Goal: Task Accomplishment & Management: Use online tool/utility

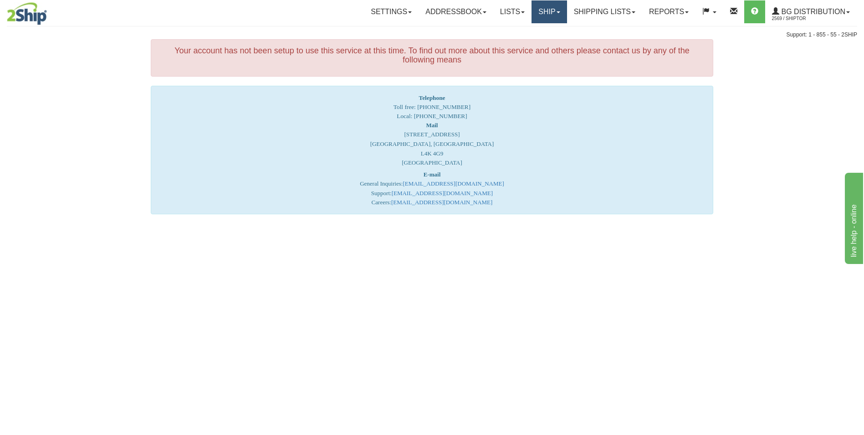
click at [549, 20] on link "Ship" at bounding box center [549, 11] width 35 height 23
click at [538, 27] on link "Ship Screen" at bounding box center [531, 32] width 72 height 12
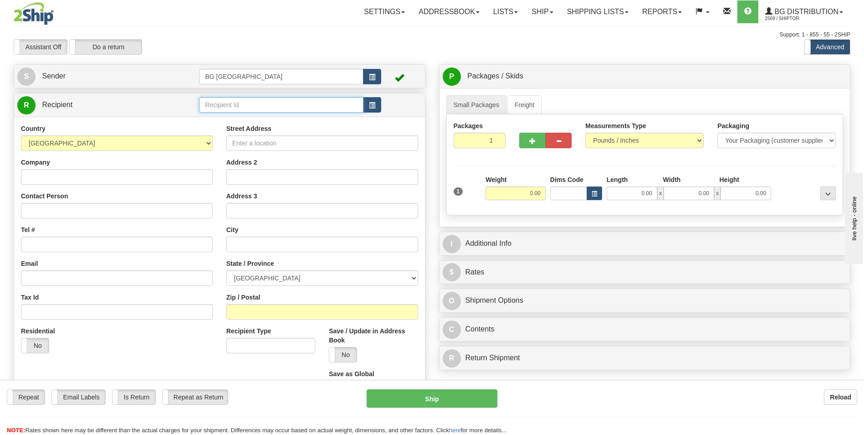
click at [267, 104] on input "text" at bounding box center [281, 104] width 164 height 15
click at [255, 126] on div "BG DISTRIBUTION (OTT)" at bounding box center [279, 131] width 155 height 10
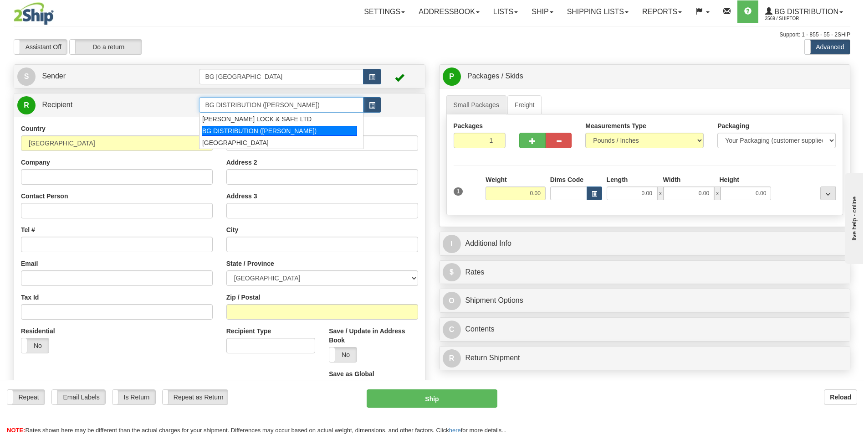
type input "BG DISTRIBUTION (OTT)"
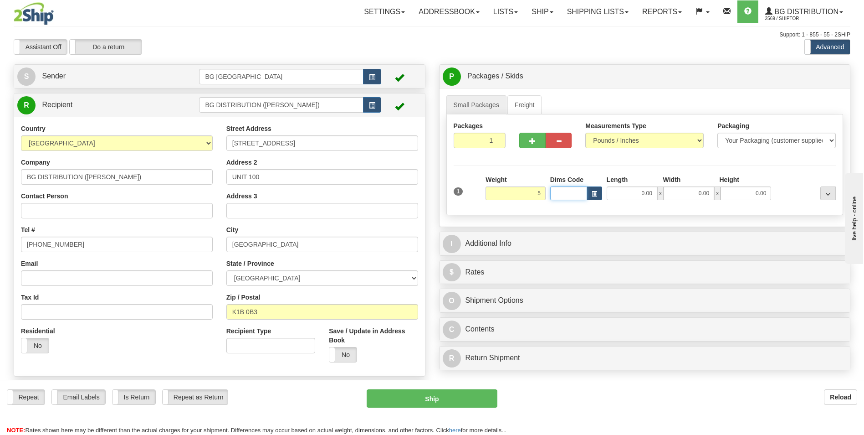
type input "5.00"
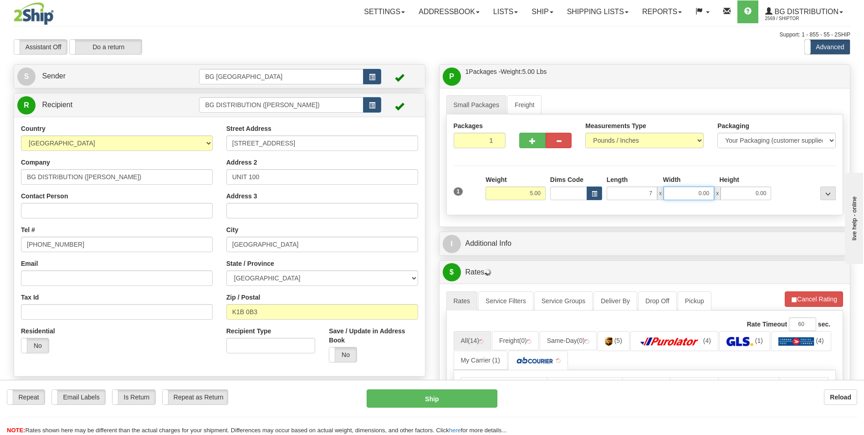
type input "7.00"
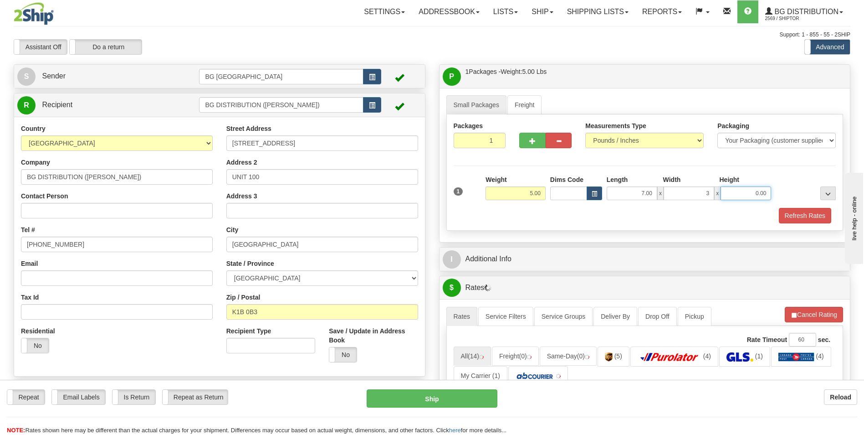
type input "3.00"
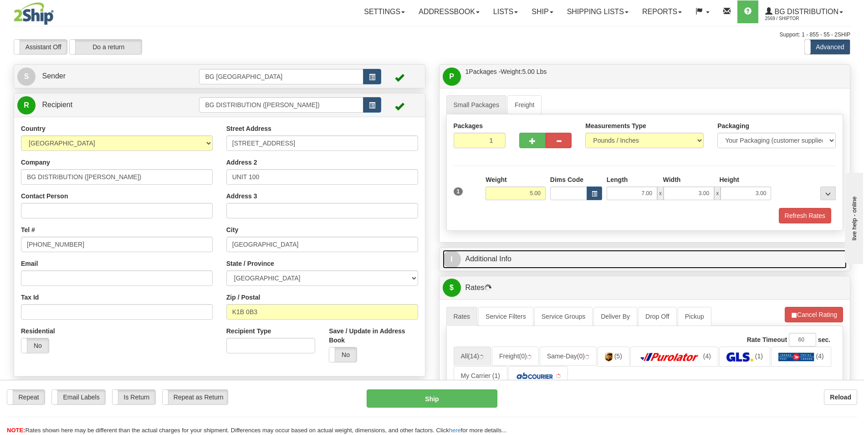
click at [517, 255] on link "I Additional Info" at bounding box center [645, 259] width 405 height 19
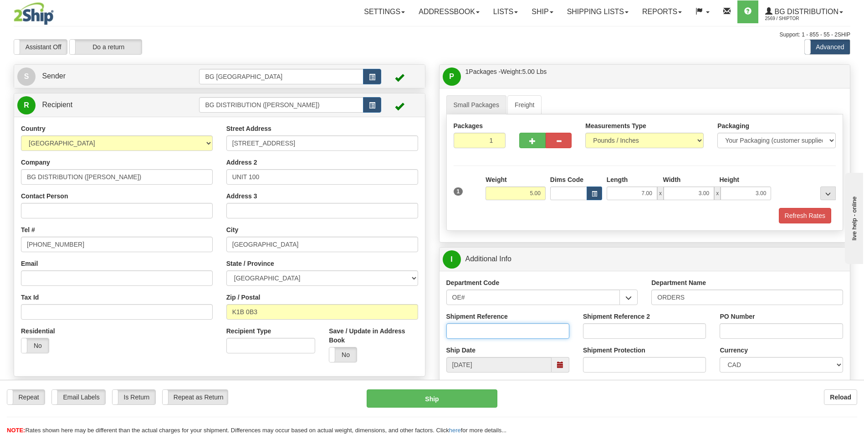
click at [497, 329] on input "Shipment Reference" at bounding box center [507, 330] width 123 height 15
type input "164994-00"
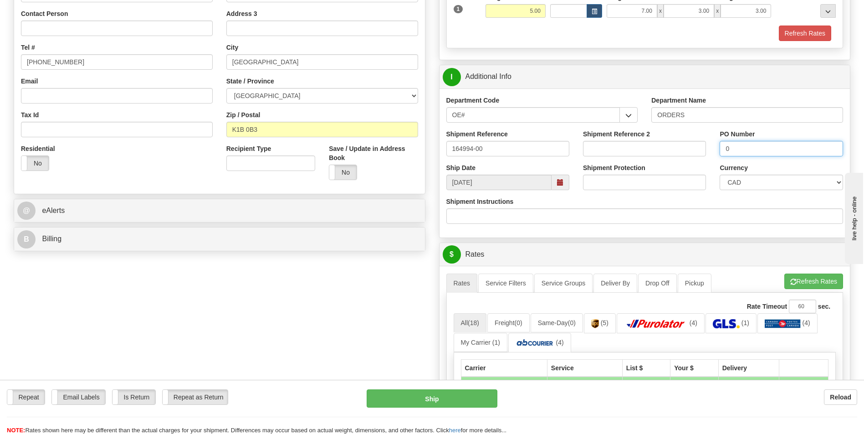
scroll to position [364, 0]
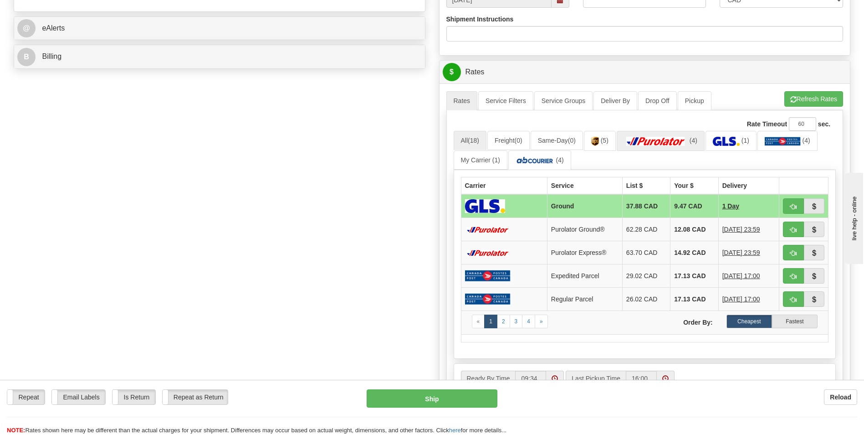
type input "0"
click at [671, 138] on img at bounding box center [656, 141] width 64 height 9
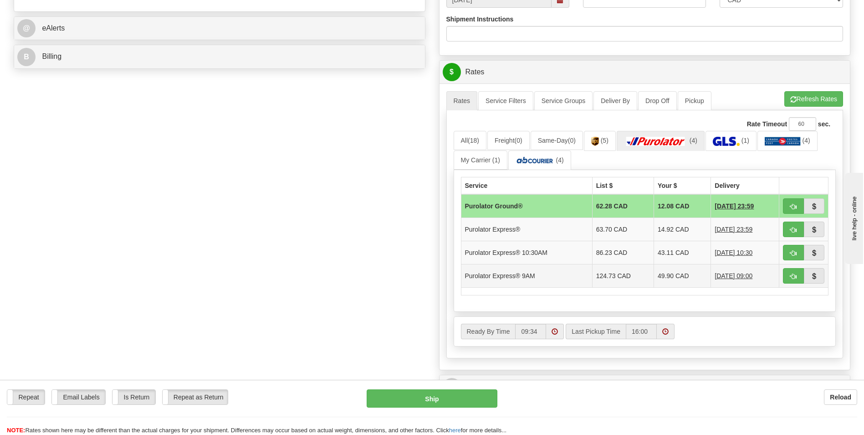
click at [675, 274] on td "49.90 CAD" at bounding box center [682, 275] width 57 height 23
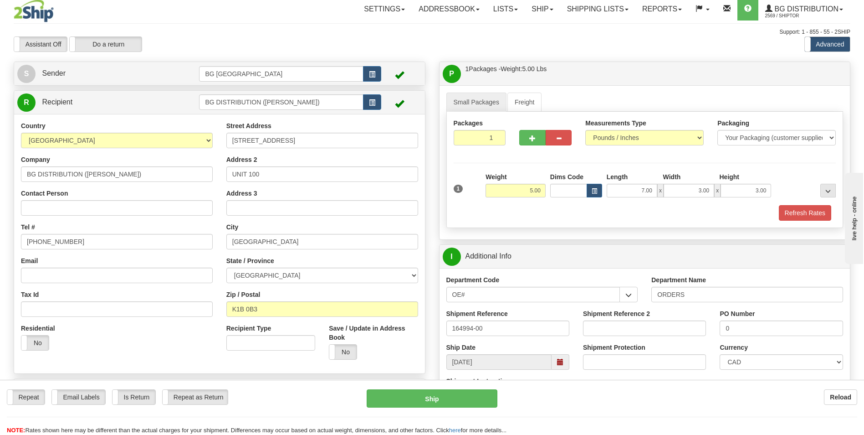
scroll to position [0, 0]
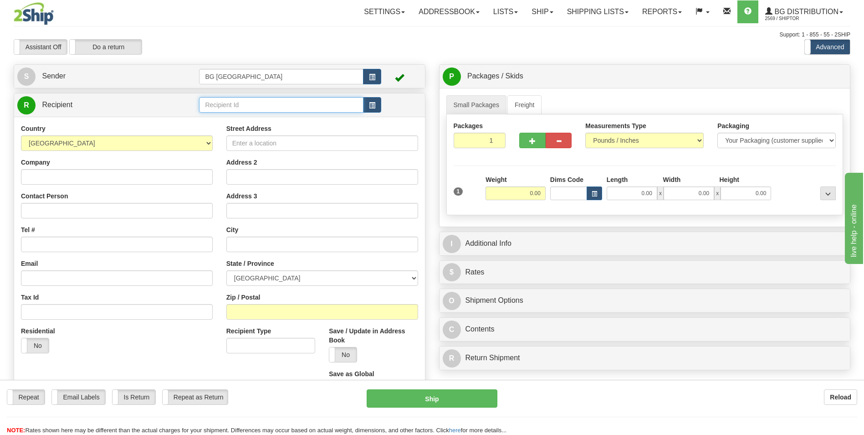
click at [212, 106] on input "text" at bounding box center [281, 104] width 164 height 15
click at [237, 130] on div "BG DISTRIBUTION (OTT)" at bounding box center [279, 131] width 155 height 10
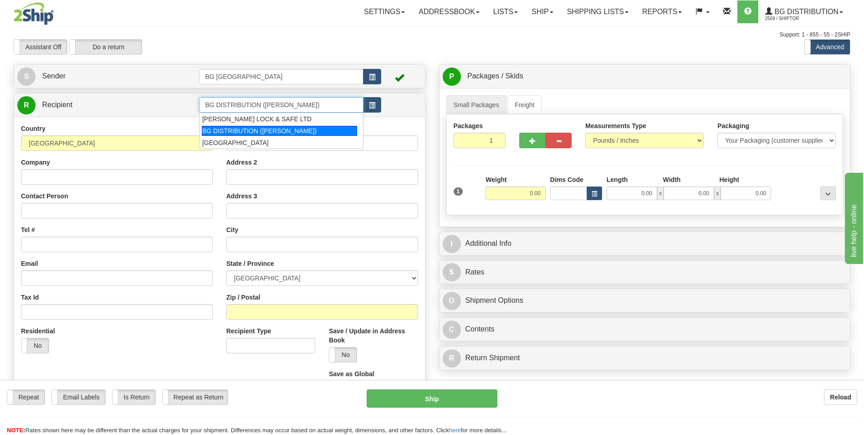
type input "BG DISTRIBUTION (OTT)"
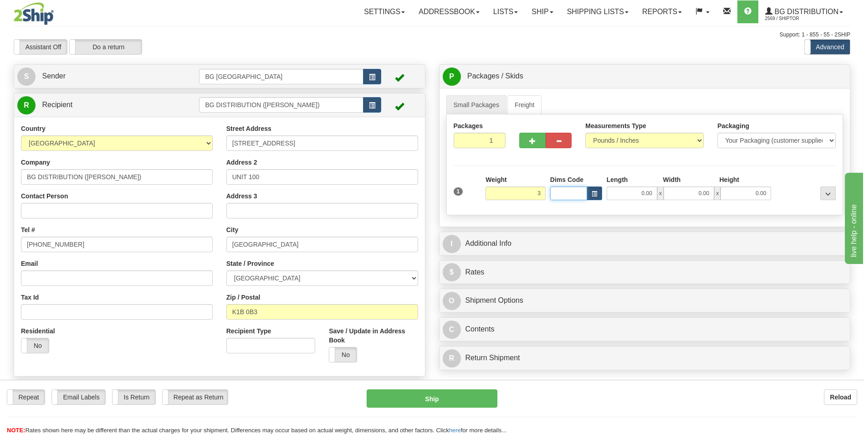
type input "3.00"
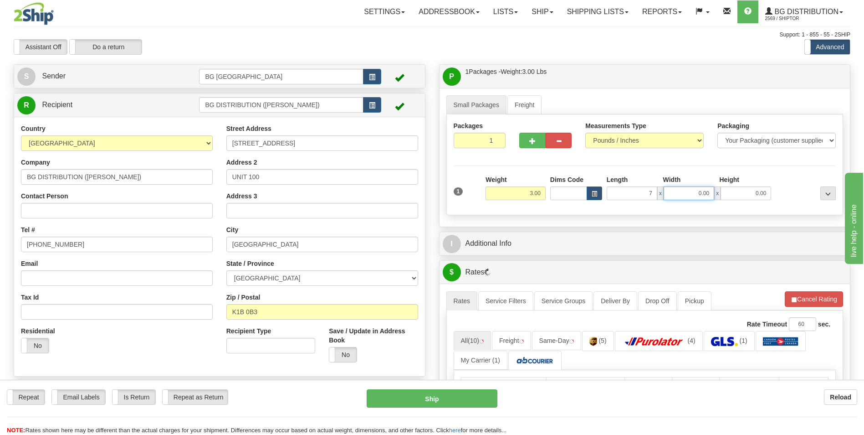
type input "7.00"
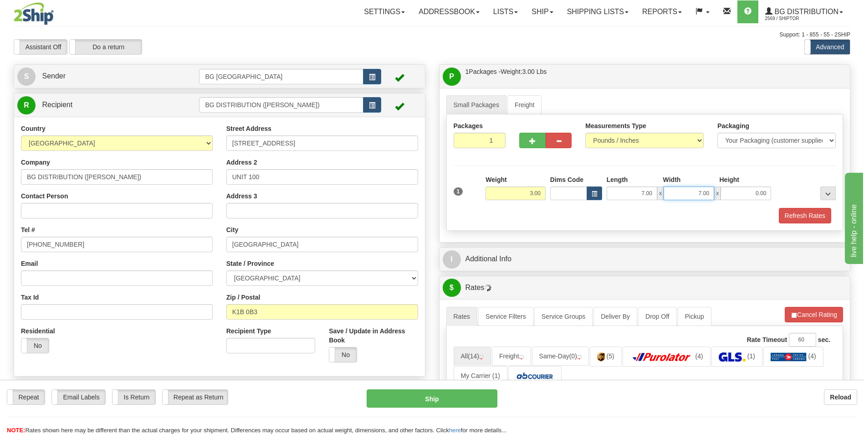
click at [671, 196] on input "7.00" at bounding box center [689, 193] width 51 height 14
type input "4.00"
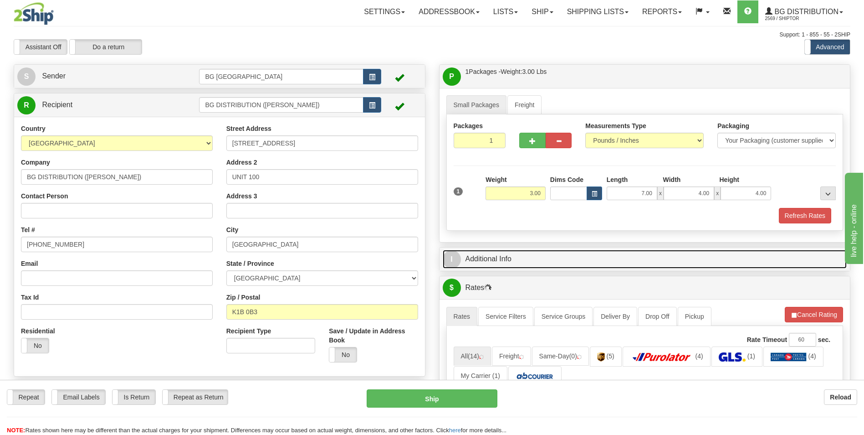
click at [537, 260] on link "I Additional Info" at bounding box center [645, 259] width 405 height 19
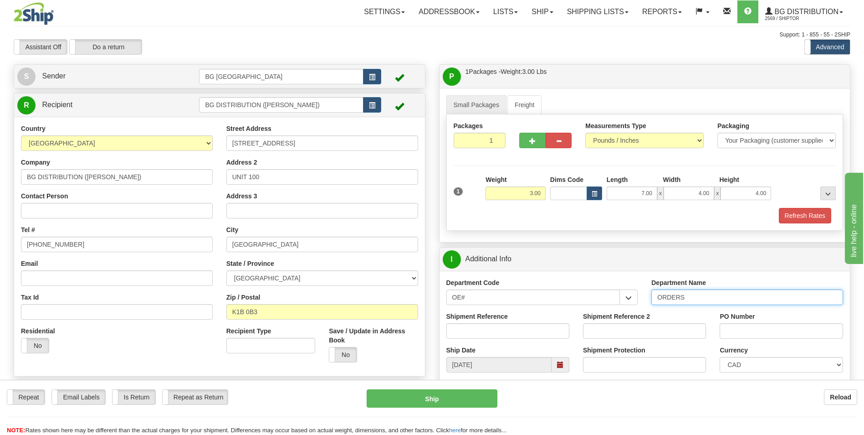
click at [693, 302] on input "ORDERS" at bounding box center [747, 296] width 192 height 15
type input "164994-00"
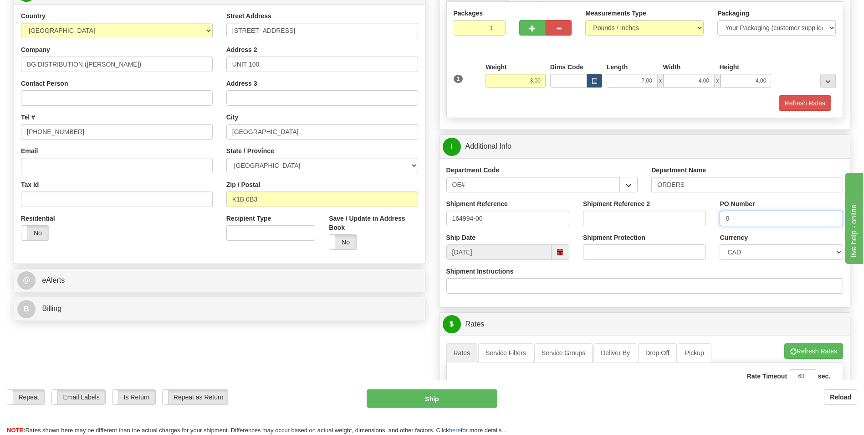
scroll to position [228, 0]
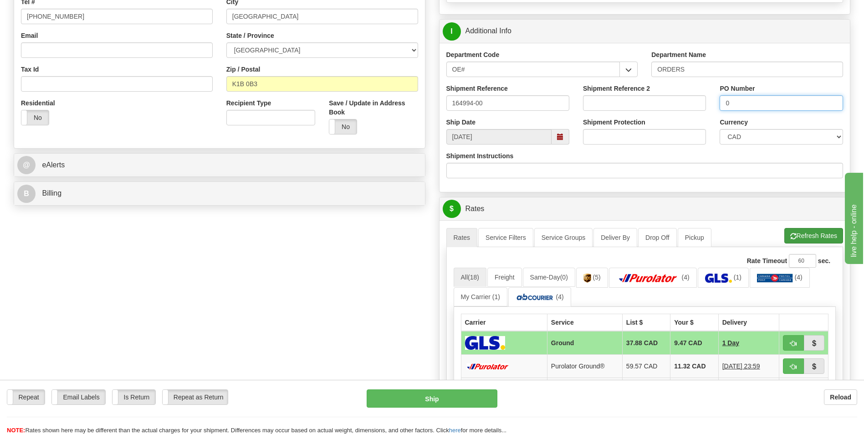
type input "0"
click at [794, 235] on span "button" at bounding box center [793, 236] width 6 height 6
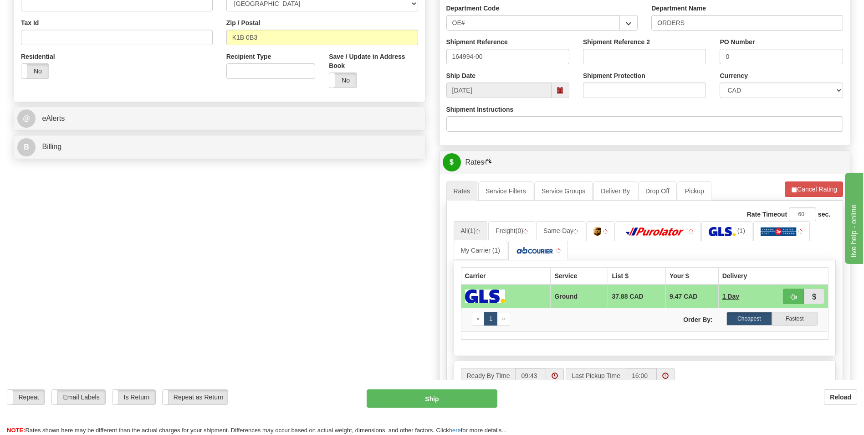
scroll to position [364, 0]
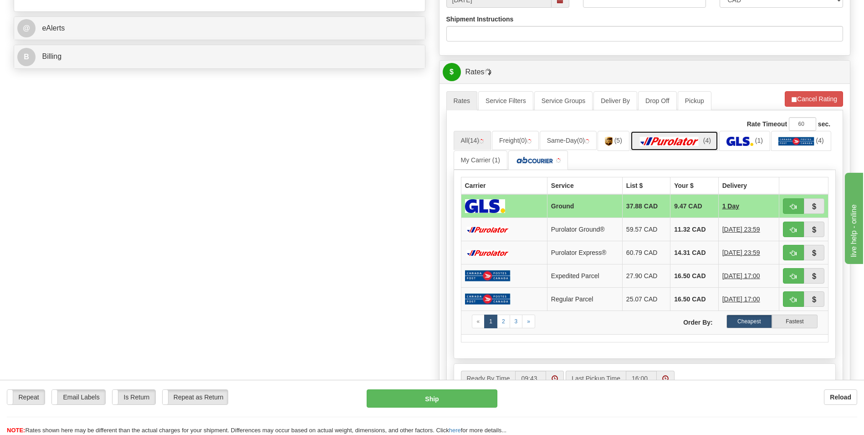
click at [700, 150] on link "(4)" at bounding box center [674, 141] width 88 height 20
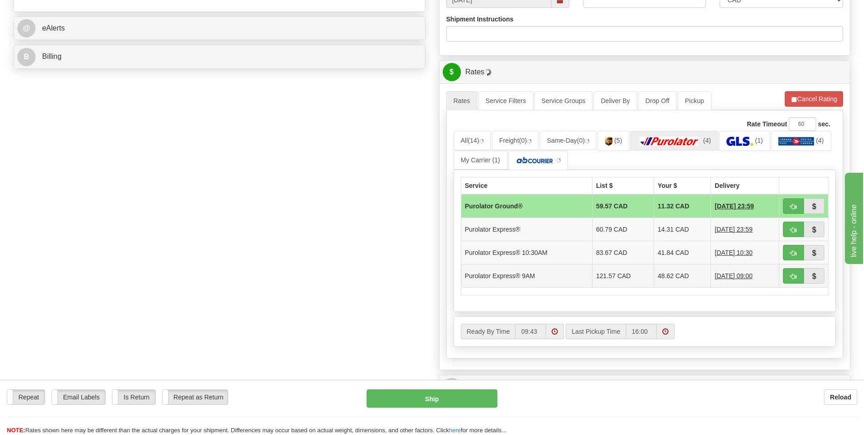
click at [662, 282] on td "48.62 CAD" at bounding box center [682, 275] width 57 height 23
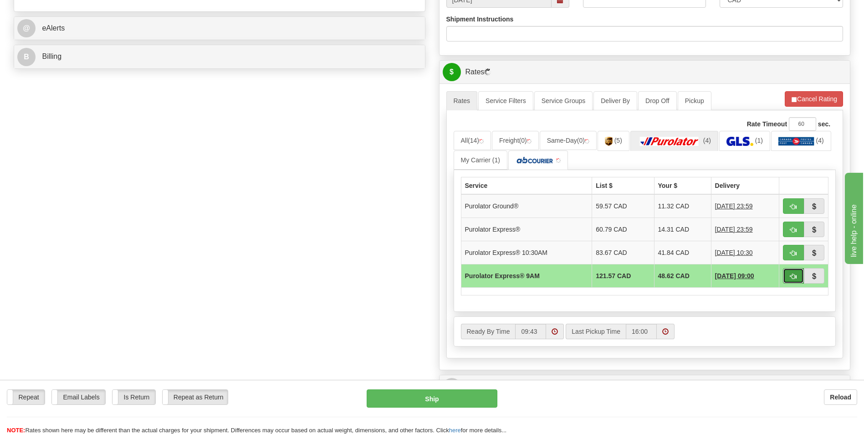
click at [796, 276] on span "button" at bounding box center [793, 276] width 6 height 6
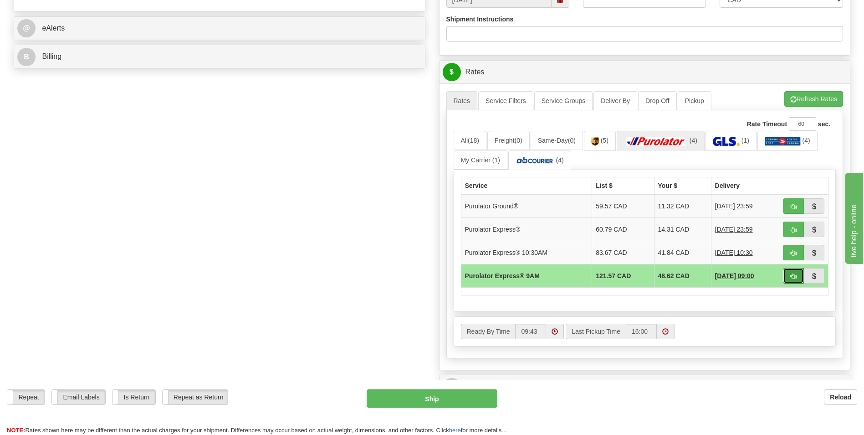
click at [794, 276] on span "button" at bounding box center [793, 276] width 6 height 6
type input "200"
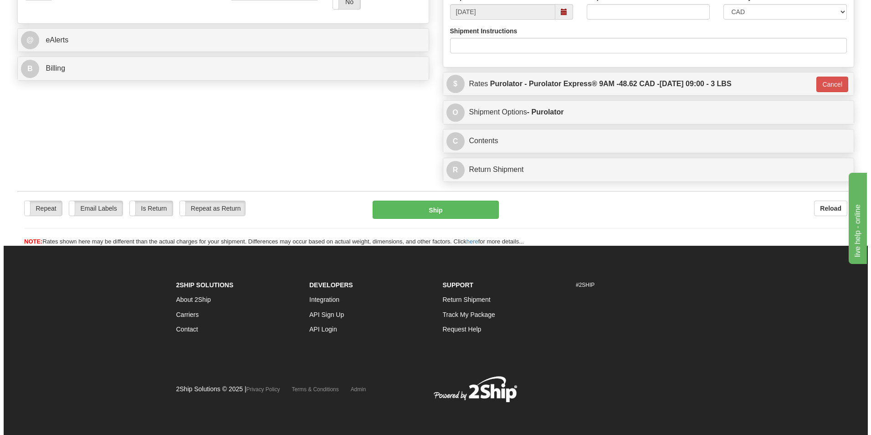
scroll to position [353, 0]
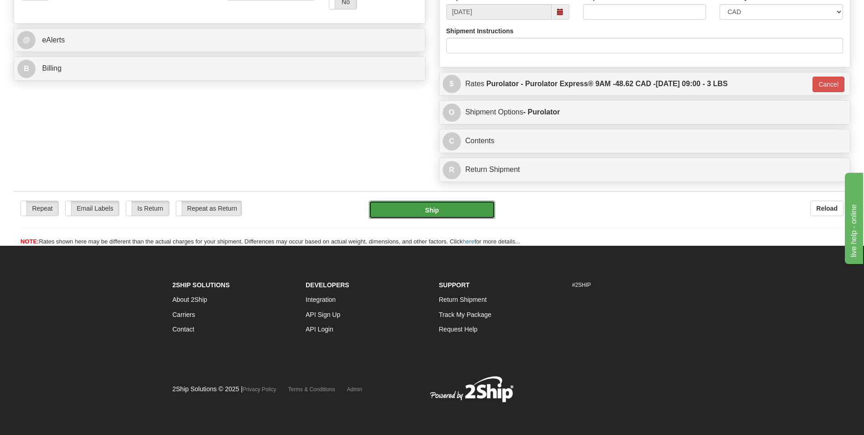
click at [461, 201] on button "Ship" at bounding box center [432, 209] width 126 height 18
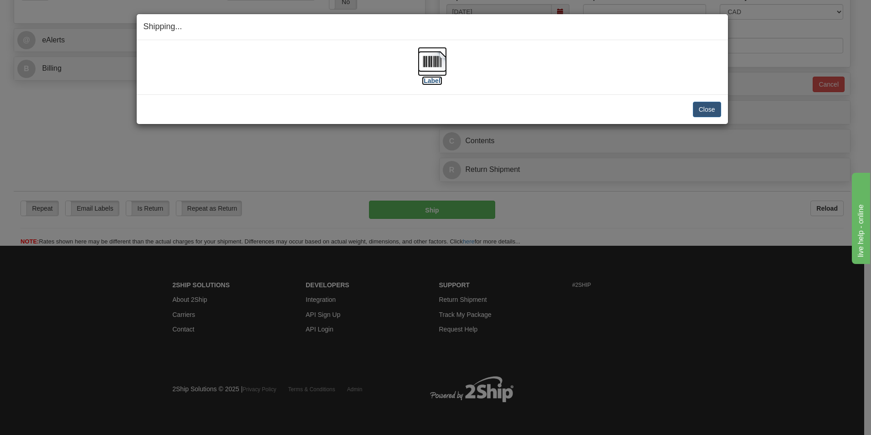
click at [433, 68] on img at bounding box center [432, 61] width 29 height 29
click at [699, 114] on button "Close" at bounding box center [707, 109] width 28 height 15
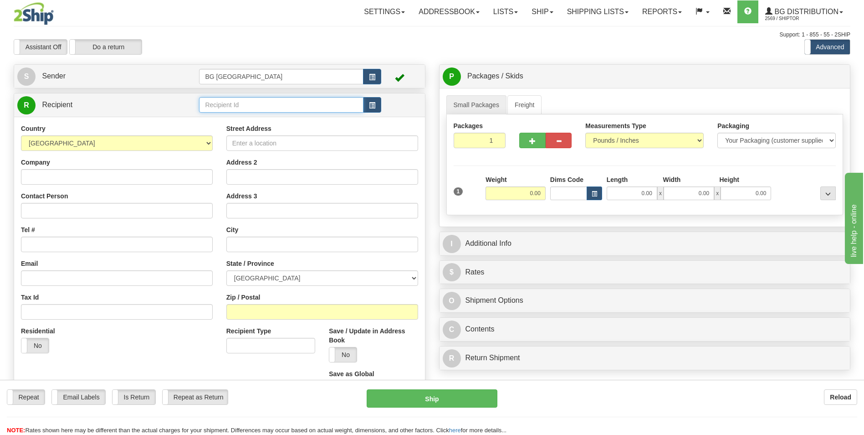
click at [204, 111] on input "text" at bounding box center [281, 104] width 164 height 15
click at [219, 122] on div "60300" at bounding box center [279, 119] width 155 height 10
type input "60300"
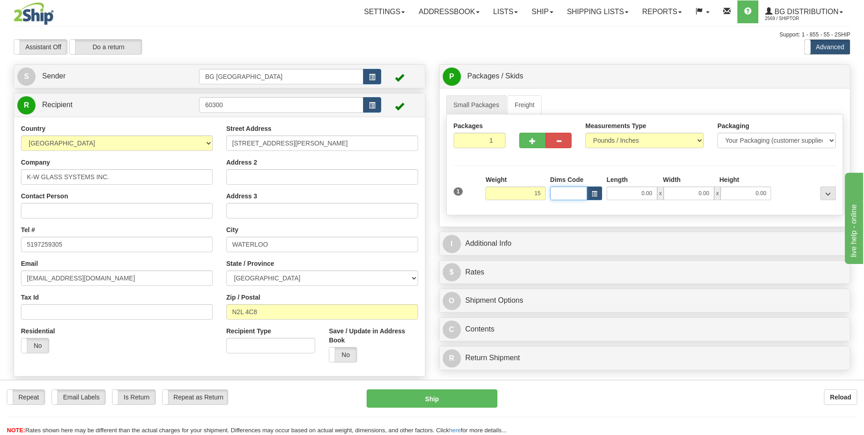
type input "15.00"
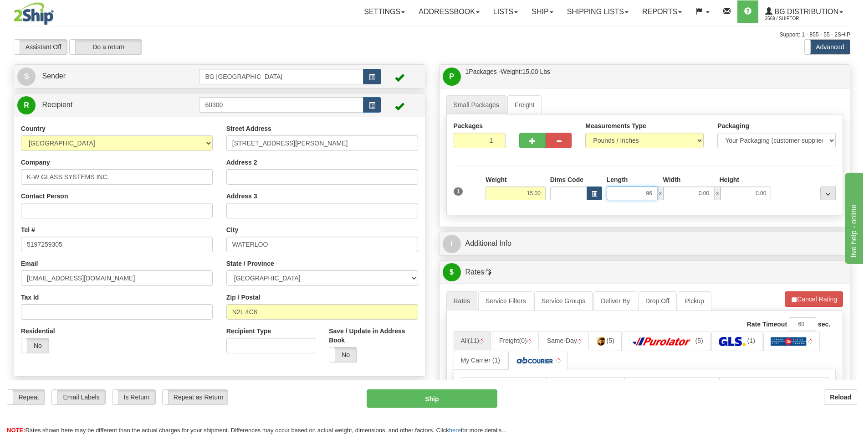
type input "96.00"
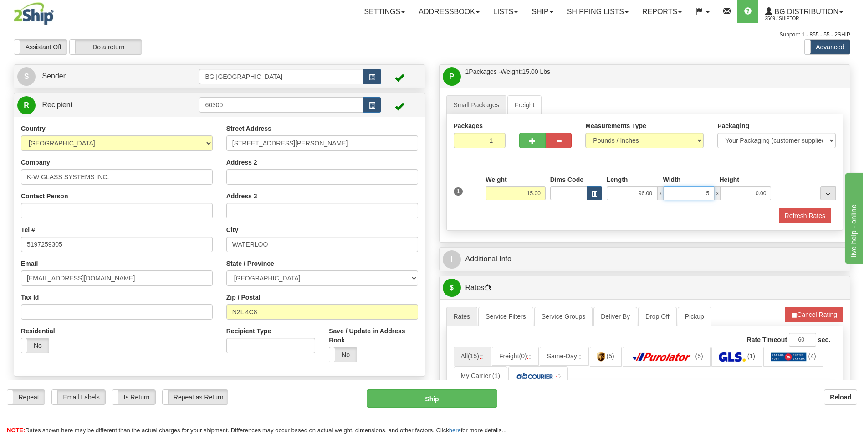
type input "5.00"
type input "2.00"
click at [529, 148] on div at bounding box center [545, 138] width 66 height 35
click at [530, 143] on span "button" at bounding box center [532, 141] width 6 height 6
type input "2"
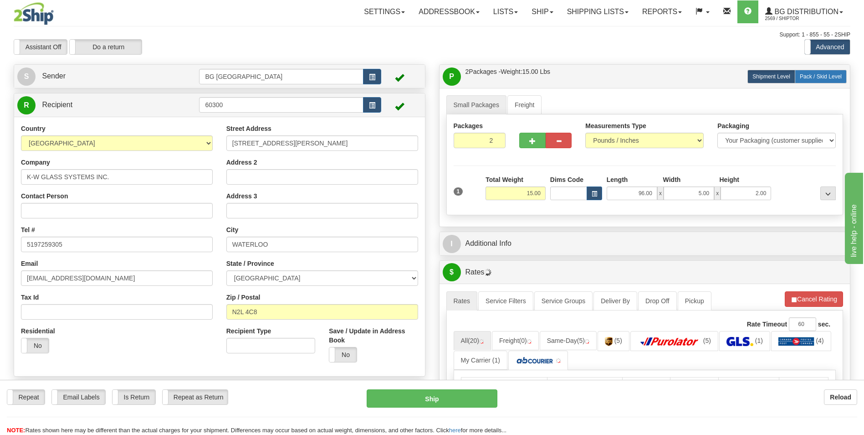
click at [832, 79] on span "Pack / Skid Level" at bounding box center [821, 76] width 42 height 6
radio input "true"
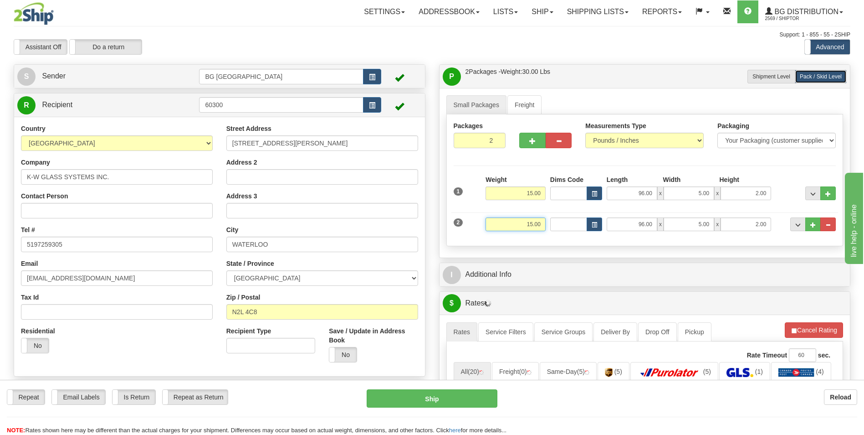
click at [514, 230] on input "15.00" at bounding box center [516, 224] width 60 height 14
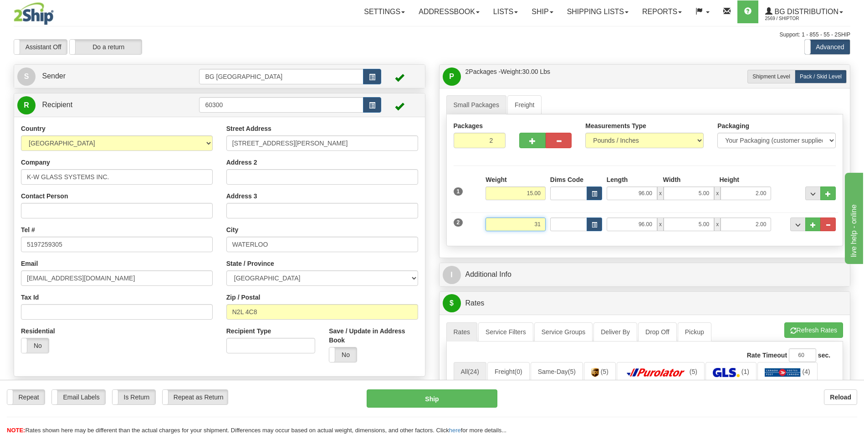
type input "31.00"
type input "17.00"
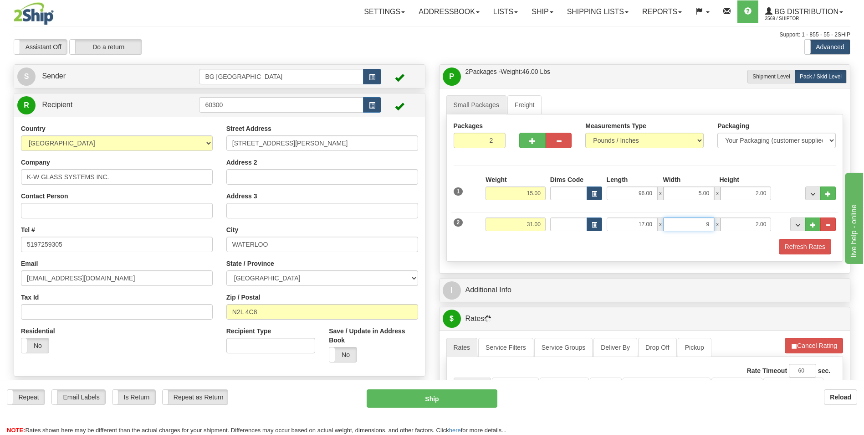
type input "9.00"
type input "6.00"
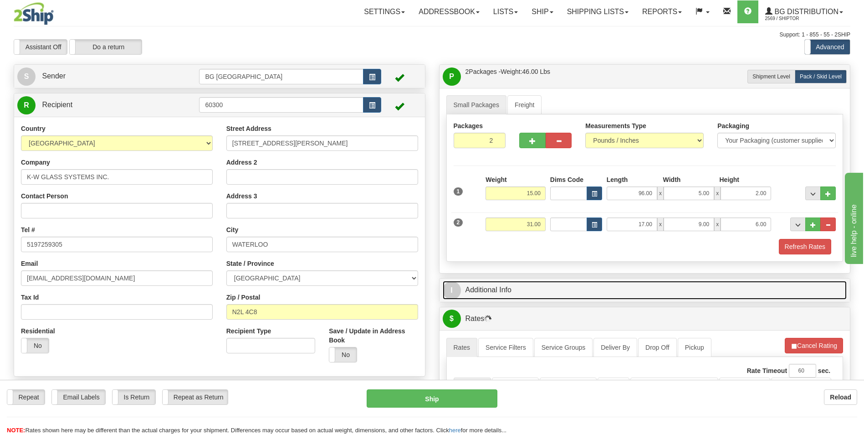
click at [506, 291] on link "I Additional Info" at bounding box center [645, 290] width 405 height 19
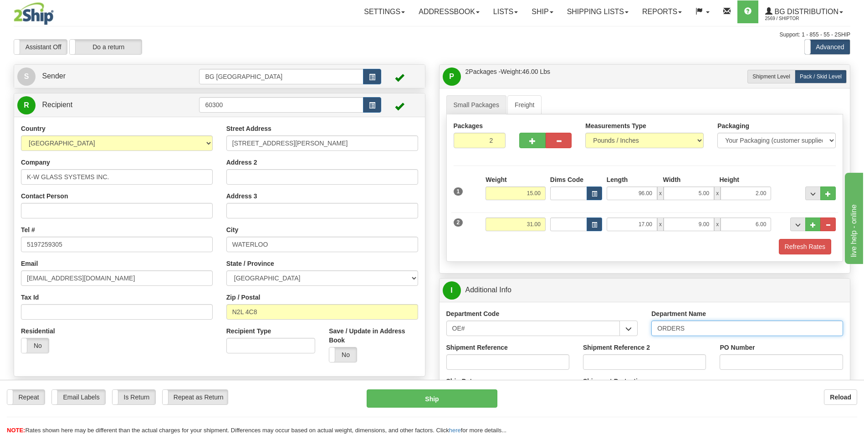
click at [696, 326] on input "ORDERS" at bounding box center [747, 327] width 192 height 15
type input "70182729-00"
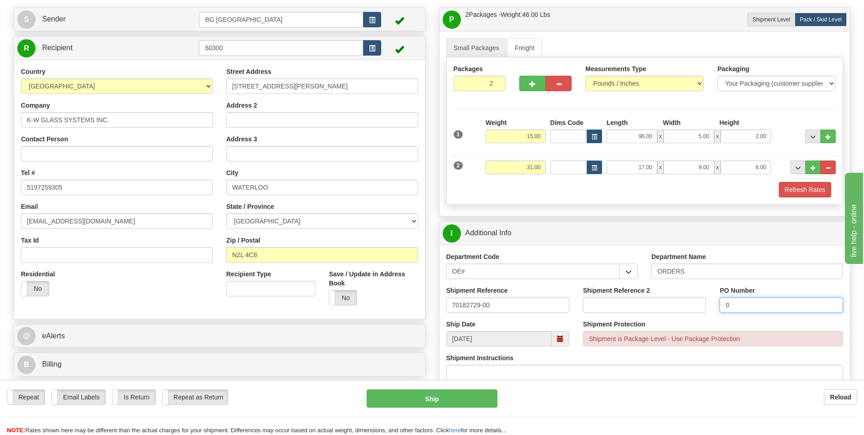
scroll to position [182, 0]
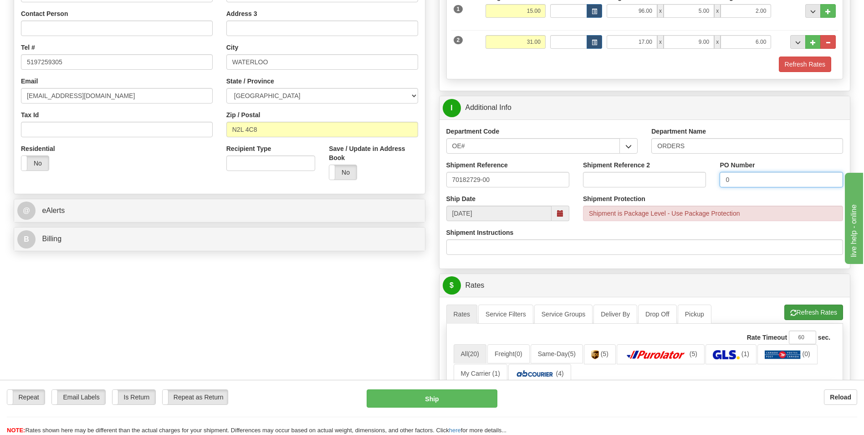
type input "0"
click at [822, 317] on button "Refresh Rates" at bounding box center [813, 311] width 59 height 15
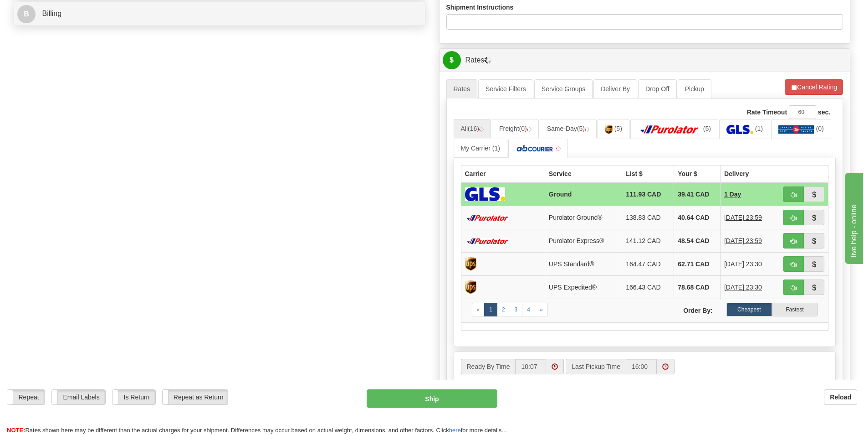
scroll to position [410, 0]
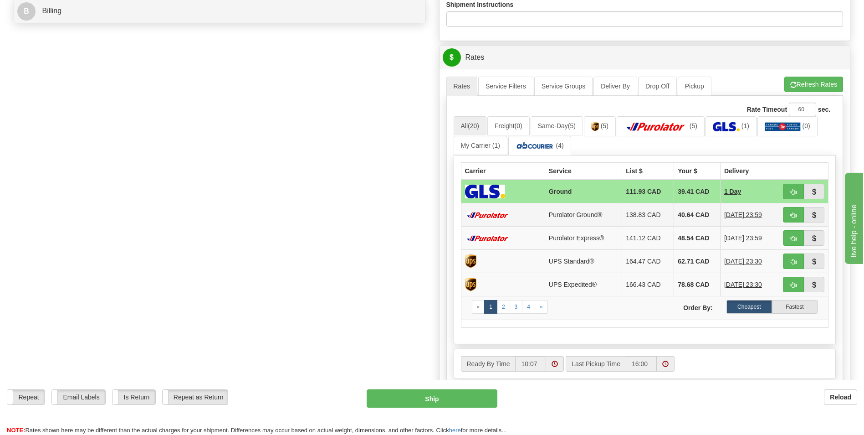
click at [689, 215] on td "40.64 CAD" at bounding box center [697, 214] width 46 height 23
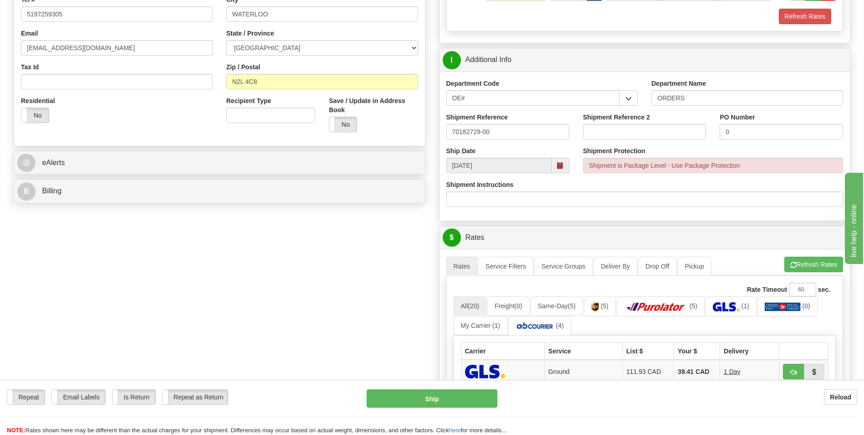
scroll to position [501, 0]
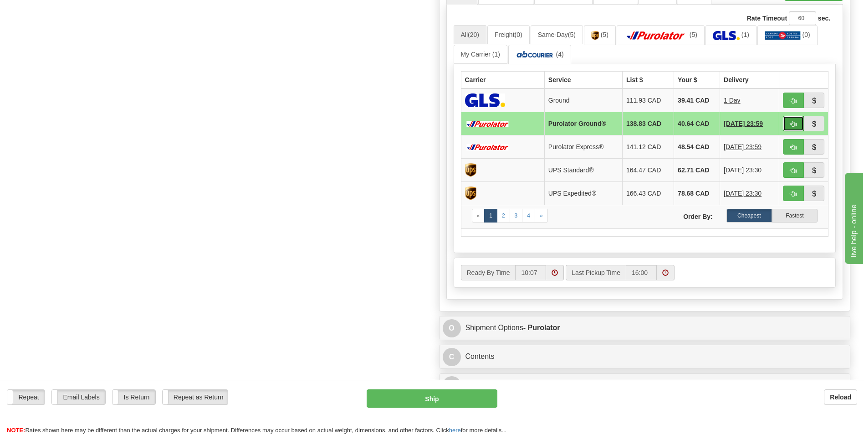
click at [786, 123] on button "button" at bounding box center [793, 123] width 21 height 15
type input "260"
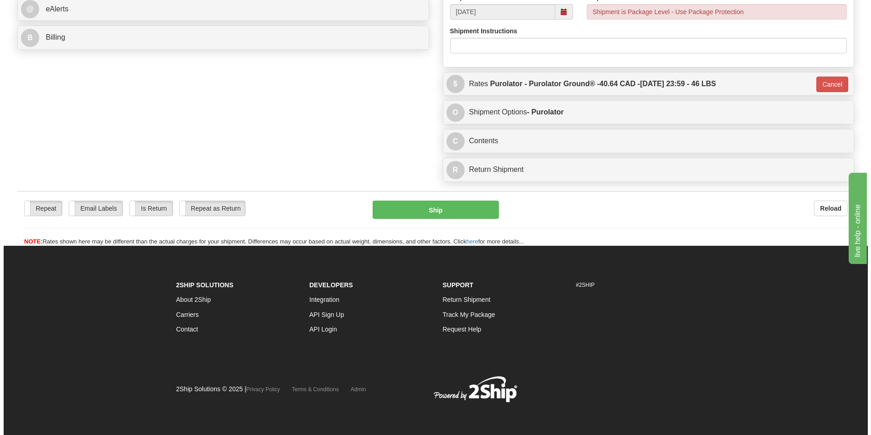
scroll to position [384, 0]
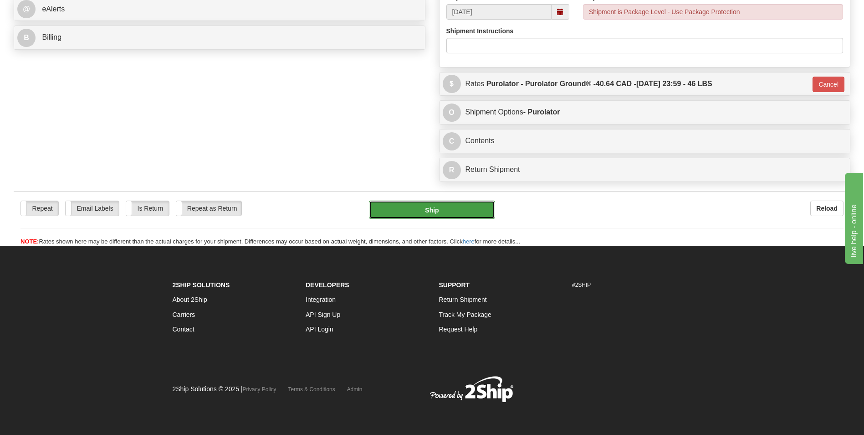
click at [463, 206] on button "Ship" at bounding box center [432, 209] width 126 height 18
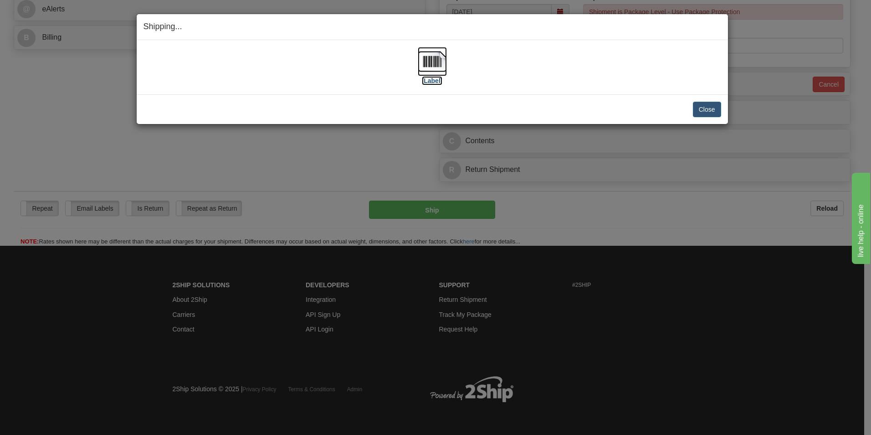
click at [432, 64] on img at bounding box center [432, 61] width 29 height 29
click at [703, 107] on button "Close" at bounding box center [707, 109] width 28 height 15
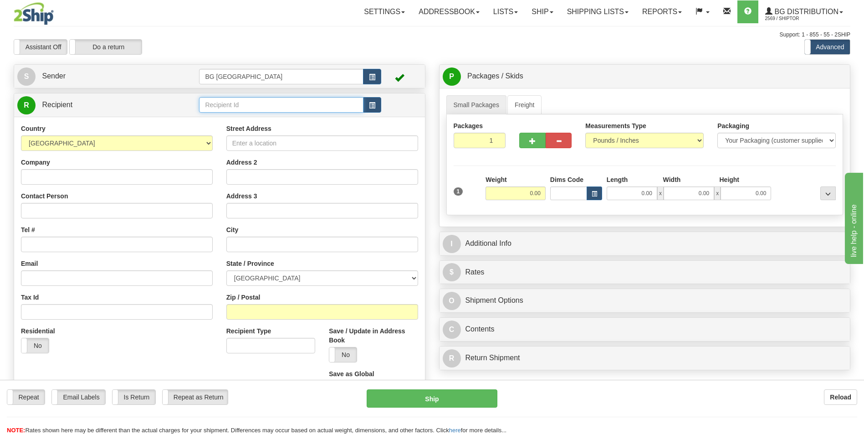
click at [260, 107] on input "text" at bounding box center [281, 104] width 164 height 15
click at [247, 115] on div "60096" at bounding box center [279, 119] width 155 height 10
type input "60096"
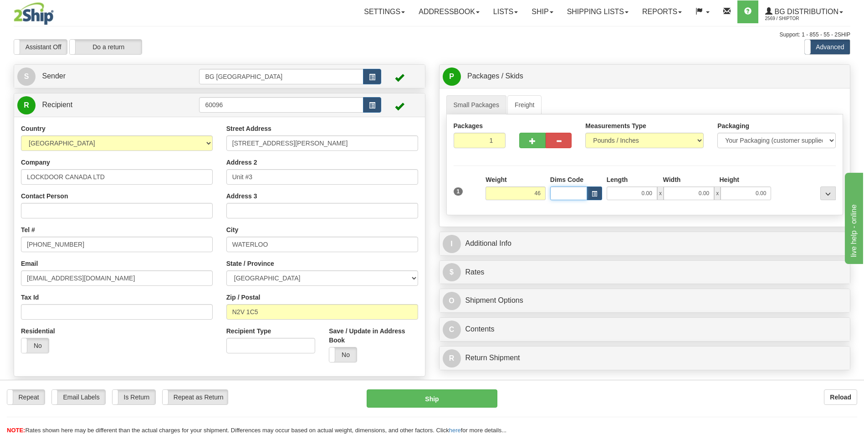
type input "46.00"
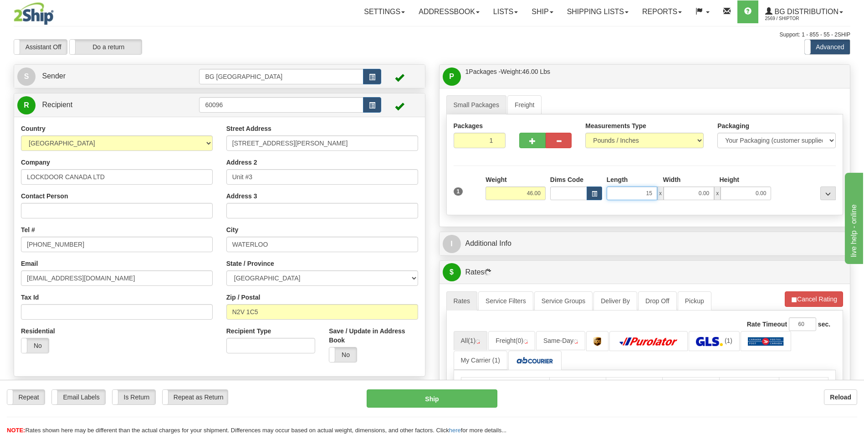
type input "15.00"
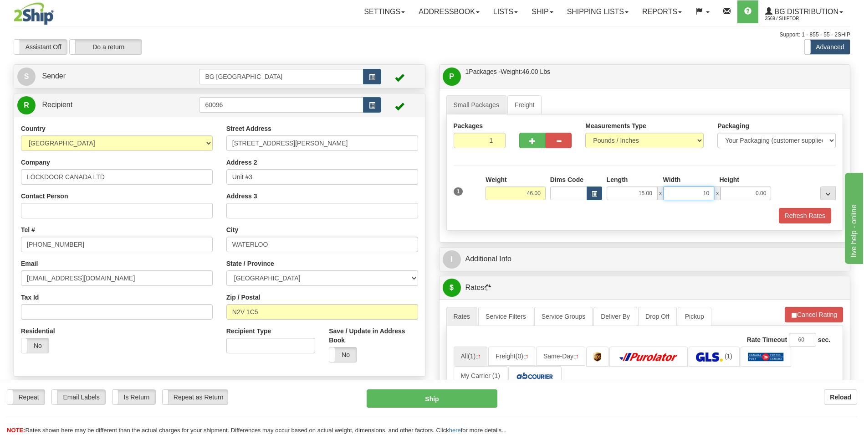
type input "10.00"
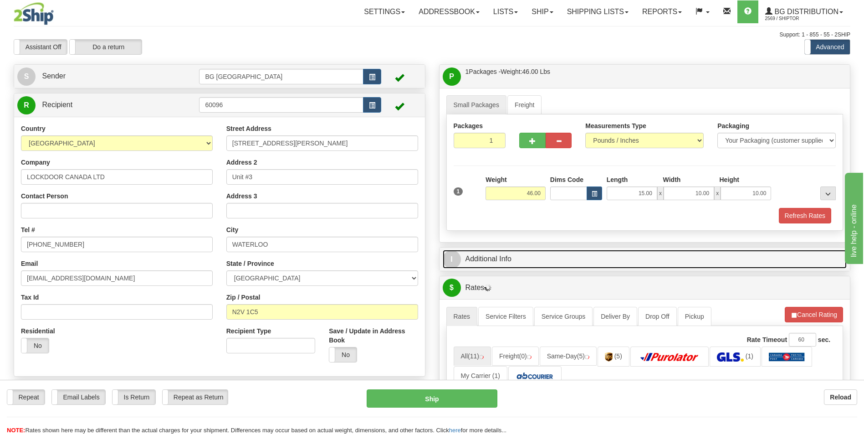
click at [511, 260] on link "I Additional Info" at bounding box center [645, 259] width 405 height 19
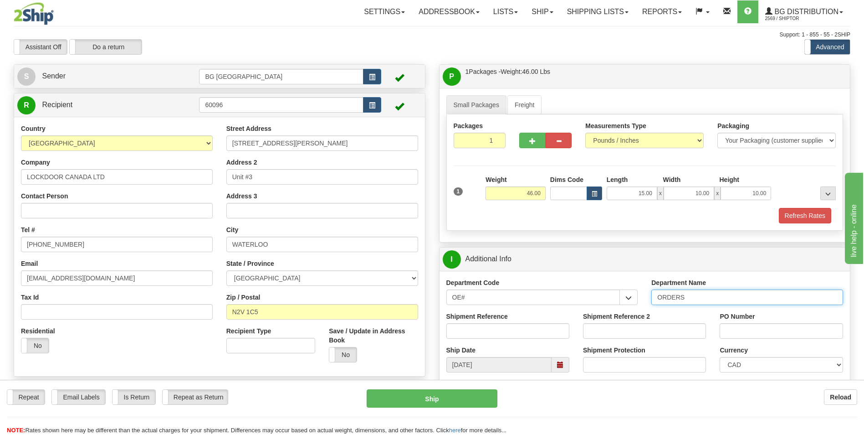
click at [699, 299] on input "ORDERS" at bounding box center [747, 296] width 192 height 15
type input "70182808-00"
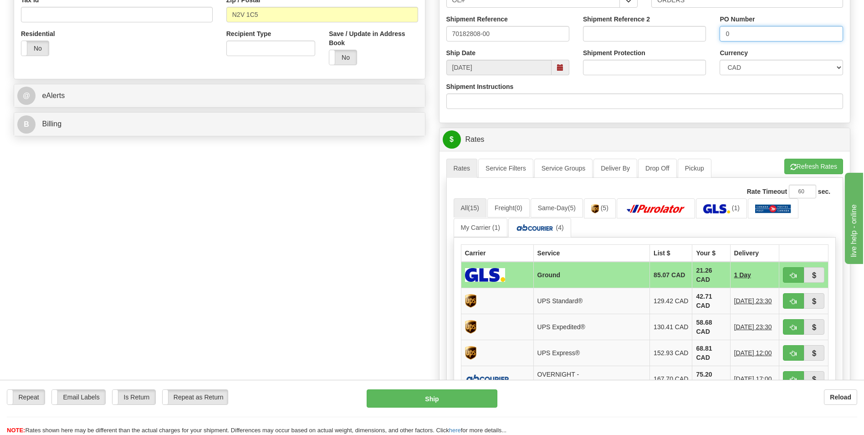
scroll to position [456, 0]
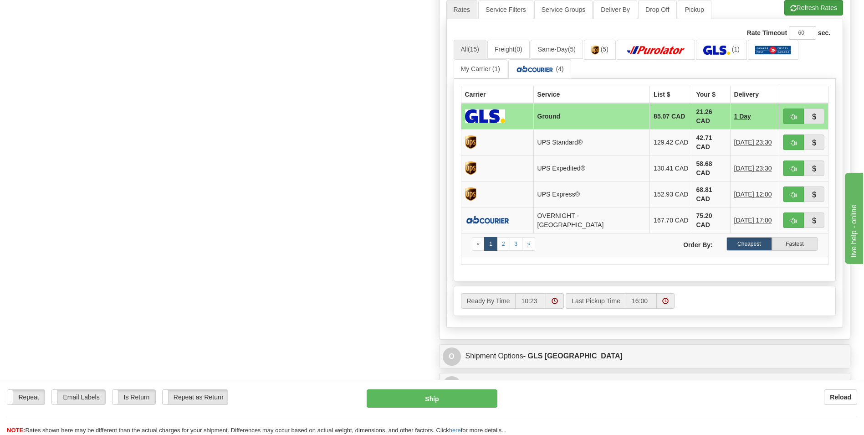
type input "0"
click at [808, 10] on button "Refresh Rates" at bounding box center [813, 7] width 59 height 15
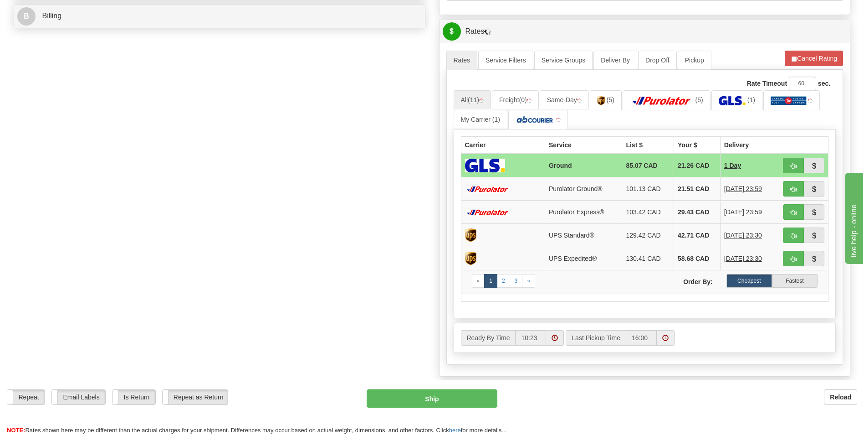
scroll to position [410, 0]
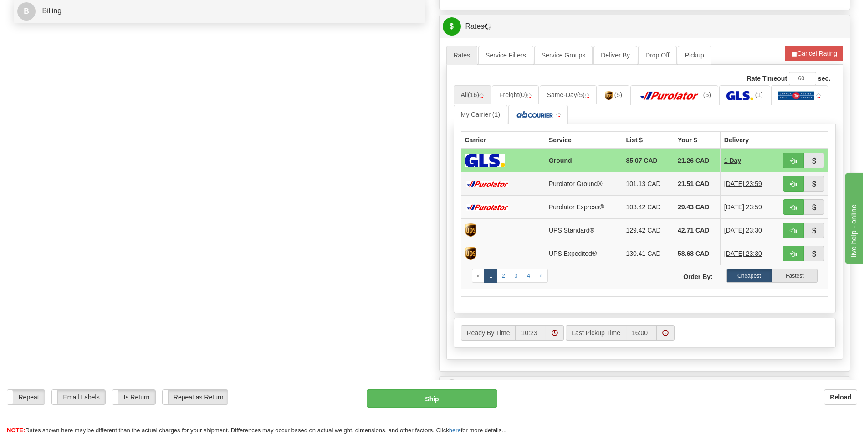
click at [696, 185] on td "21.51 CAD" at bounding box center [697, 183] width 46 height 23
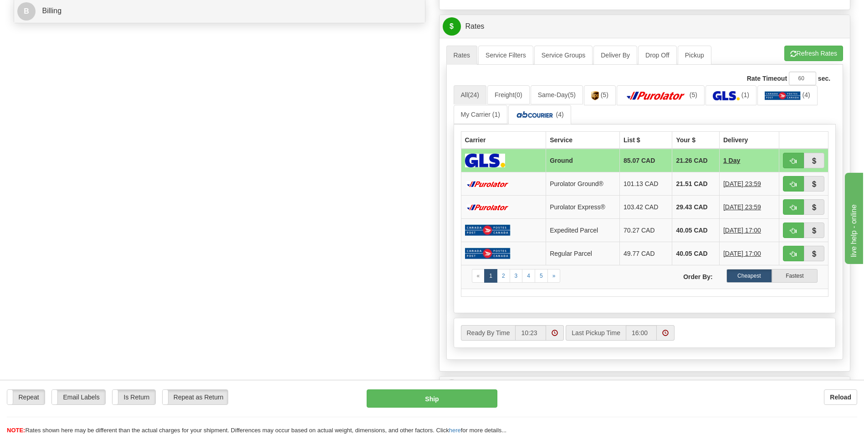
click at [701, 176] on td "21.51 CAD" at bounding box center [695, 183] width 47 height 23
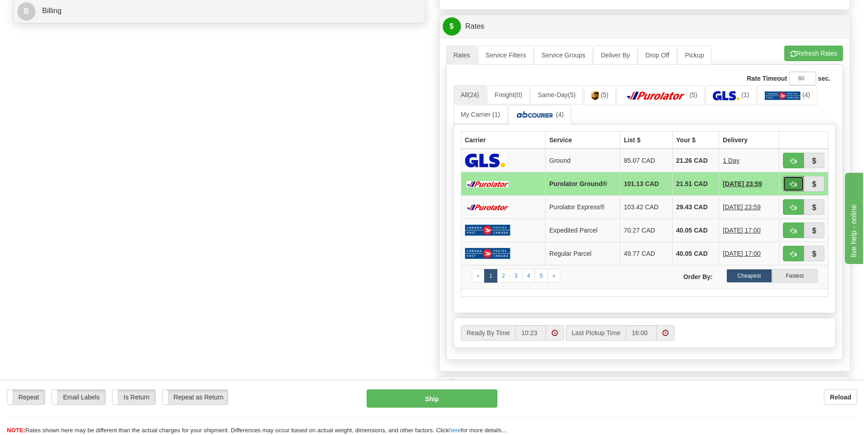
click at [788, 182] on button "button" at bounding box center [793, 183] width 21 height 15
type input "260"
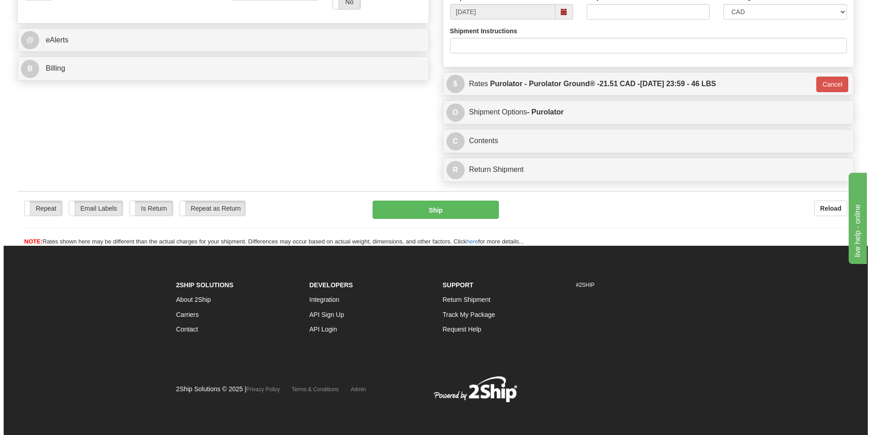
scroll to position [353, 0]
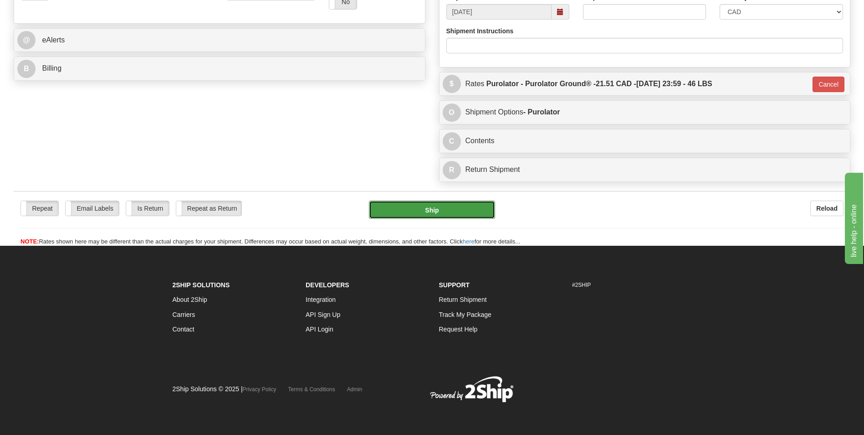
click at [474, 214] on button "Ship" at bounding box center [432, 209] width 126 height 18
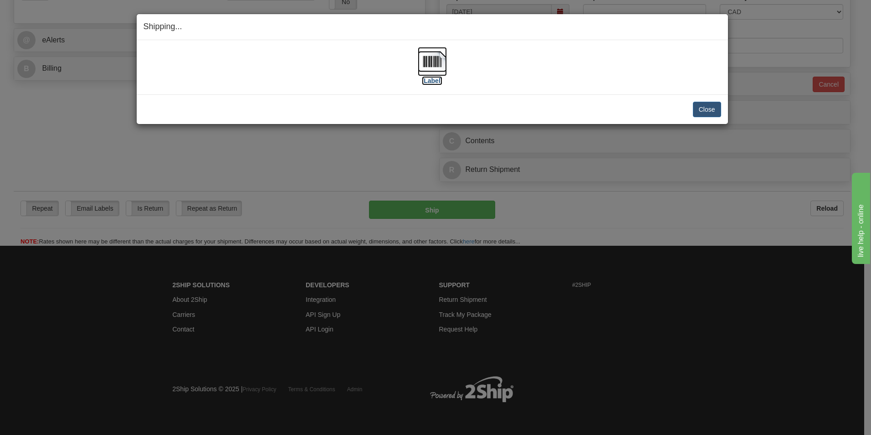
click at [442, 61] on img at bounding box center [432, 61] width 29 height 29
click at [712, 109] on button "Close" at bounding box center [707, 109] width 28 height 15
